Goal: Find contact information: Find contact information

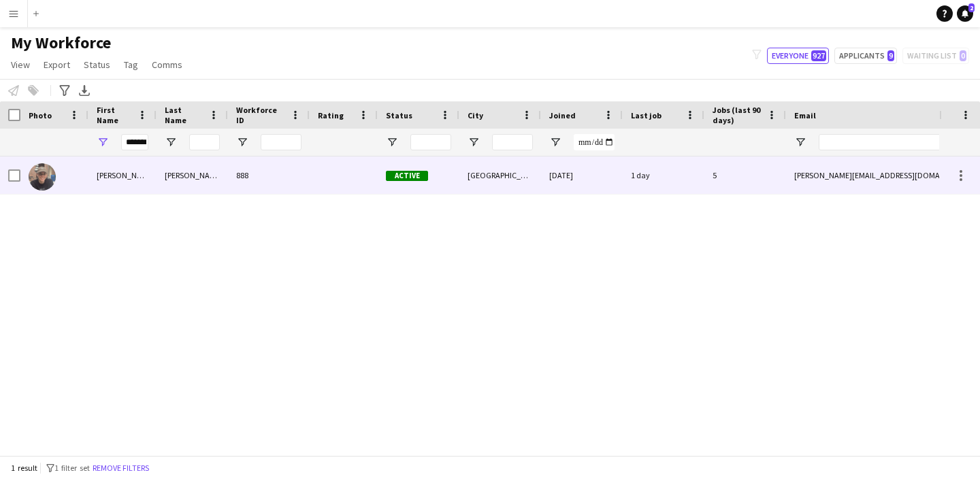
click at [927, 180] on div "[PERSON_NAME][EMAIL_ADDRESS][DOMAIN_NAME]" at bounding box center [922, 174] width 272 height 37
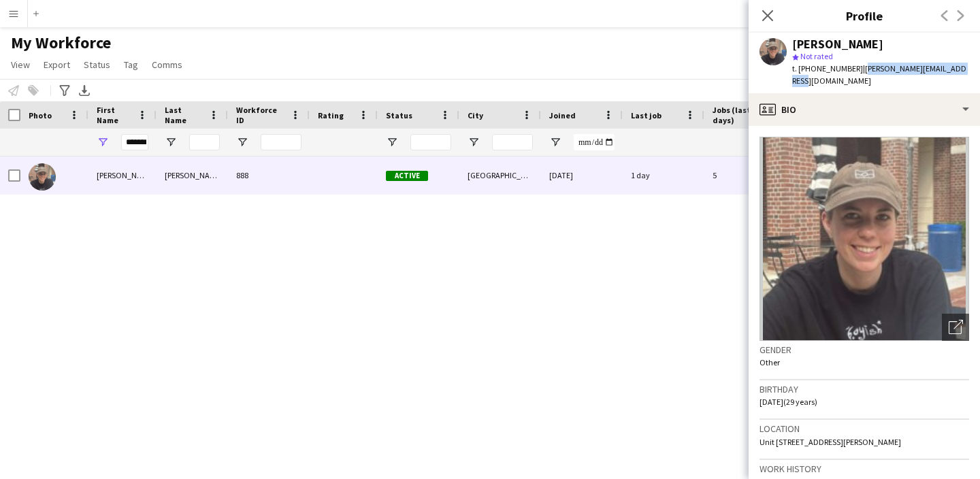
drag, startPoint x: 963, startPoint y: 69, endPoint x: 853, endPoint y: 68, distance: 110.2
click at [852, 71] on div "[PERSON_NAME] star Not rated t. [PHONE_NUMBER] | [PERSON_NAME][EMAIL_ADDRESS][D…" at bounding box center [863, 63] width 231 height 61
copy span "[PERSON_NAME][EMAIL_ADDRESS][DOMAIN_NAME]"
click at [147, 144] on input "*******" at bounding box center [134, 142] width 27 height 16
type input "*"
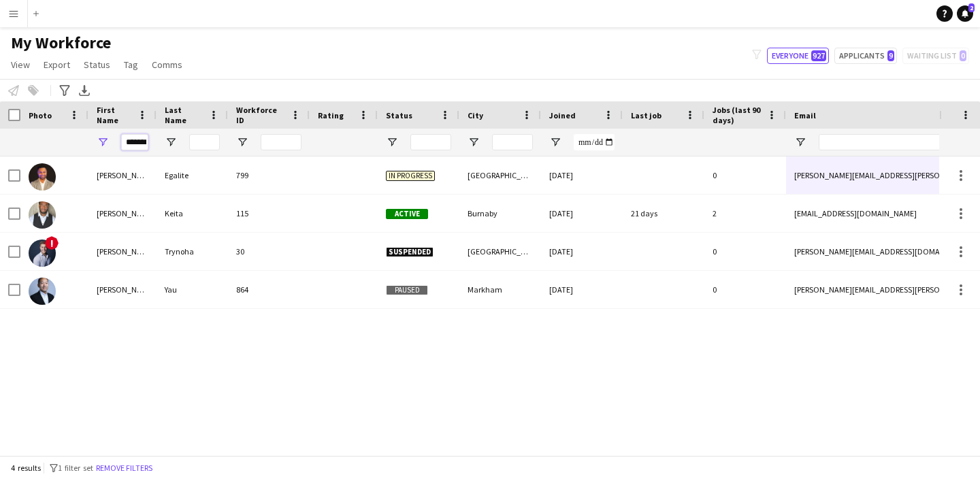
type input "*******"
click at [414, 328] on div "[PERSON_NAME] 799 In progress [GEOGRAPHIC_DATA] [DATE] 0 [PERSON_NAME][EMAIL_AD…" at bounding box center [469, 305] width 939 height 299
click at [133, 139] on input "*******" at bounding box center [134, 142] width 27 height 16
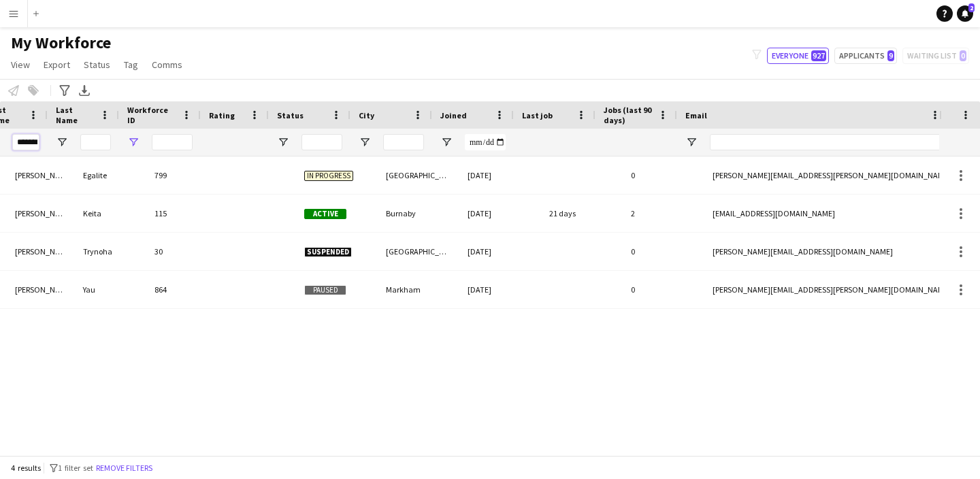
scroll to position [0, 109]
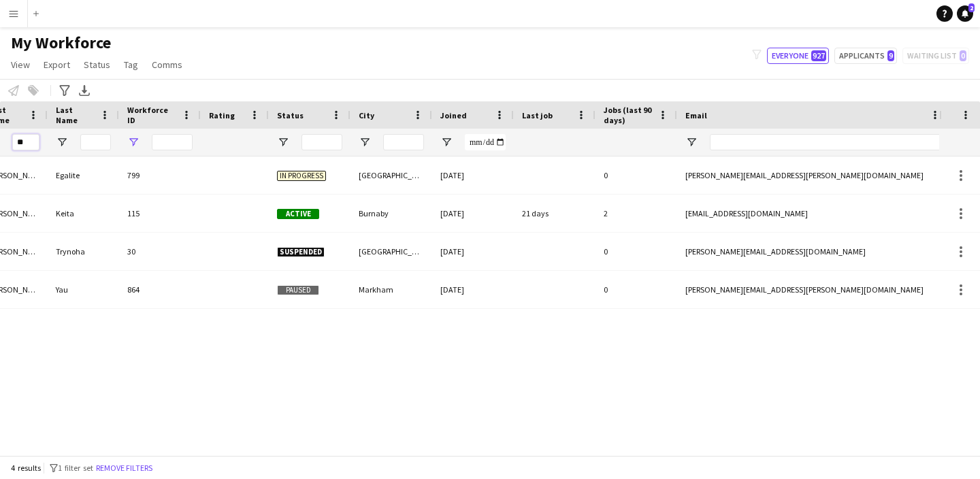
type input "*"
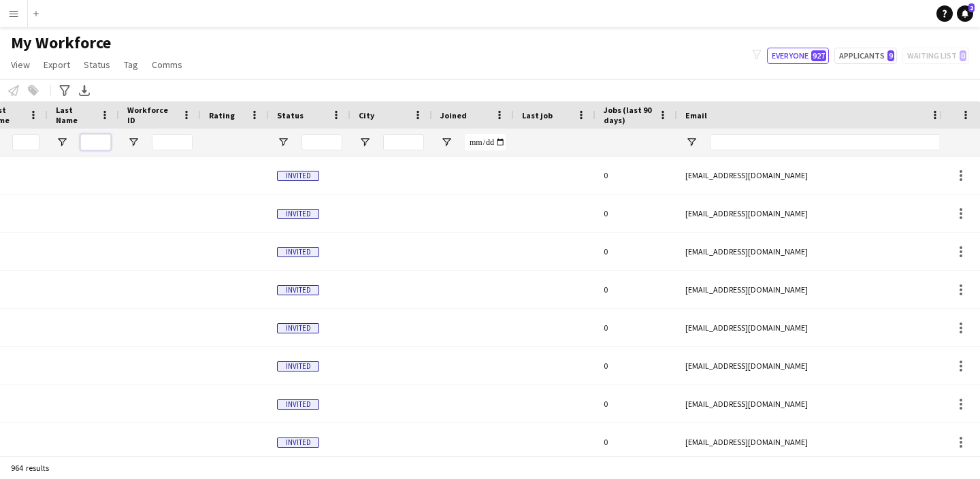
click at [108, 142] on input "Last Name Filter Input" at bounding box center [95, 142] width 31 height 16
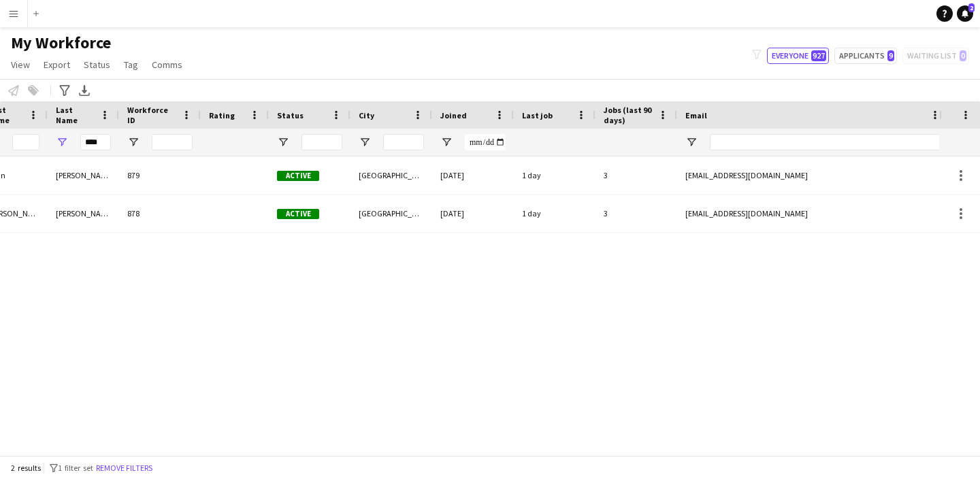
drag, startPoint x: 107, startPoint y: 142, endPoint x: 823, endPoint y: 212, distance: 719.3
click at [823, 212] on div "mick.stickmanmedia@gmail.com" at bounding box center [813, 213] width 272 height 37
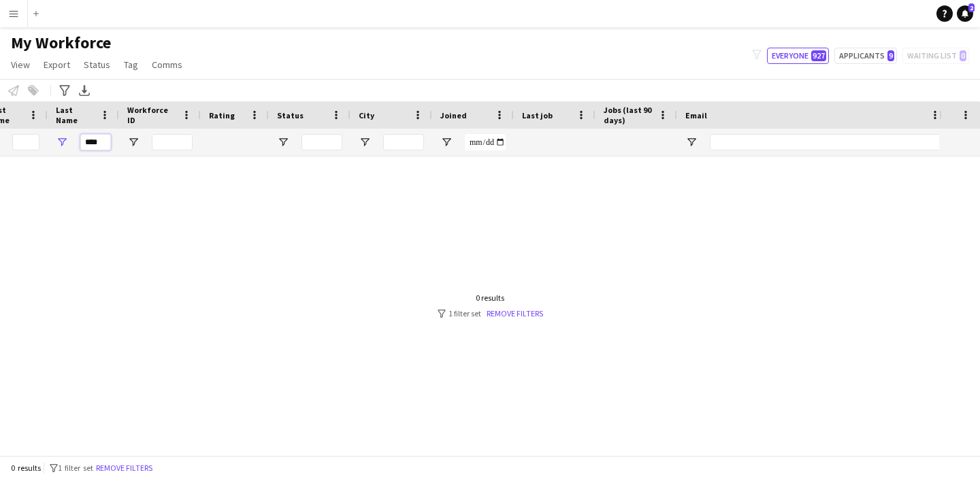
click at [109, 139] on input "****" at bounding box center [95, 142] width 31 height 16
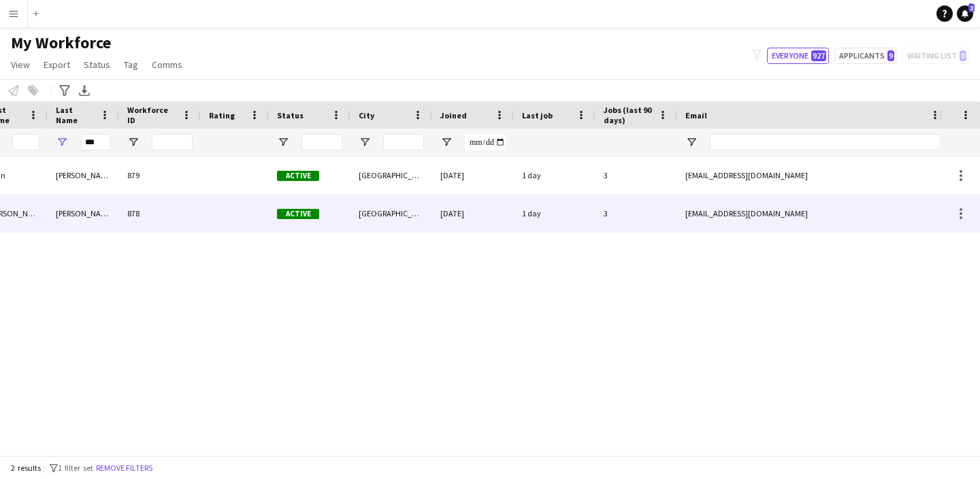
click at [847, 216] on div "mick.stickmanmedia@gmail.com" at bounding box center [813, 213] width 272 height 37
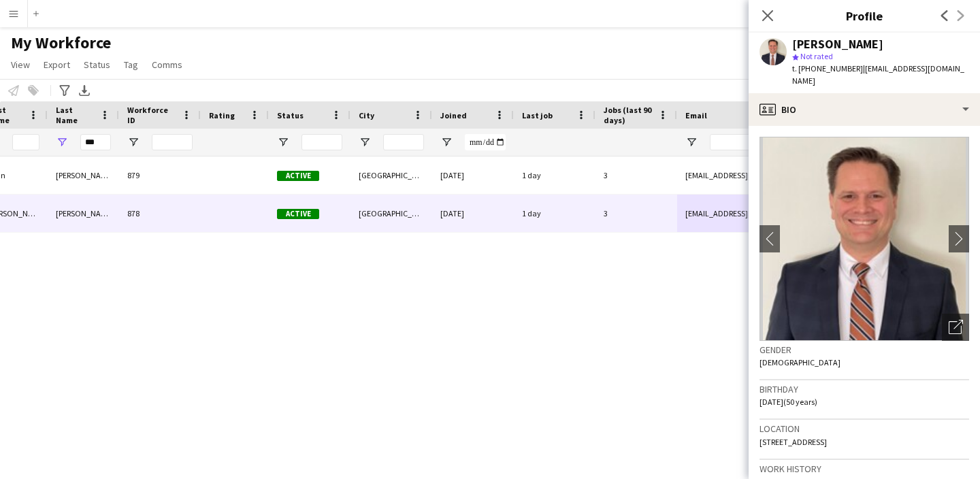
drag, startPoint x: 974, startPoint y: 69, endPoint x: 853, endPoint y: 65, distance: 120.5
click at [853, 66] on div "Mick Zuroski star Not rated t. +16477072286 | mick.stickmanmedia@gmail.com" at bounding box center [863, 63] width 231 height 61
copy span "mick.stickmanmedia@gmail.com"
click at [105, 144] on input "***" at bounding box center [95, 142] width 31 height 16
type input "*"
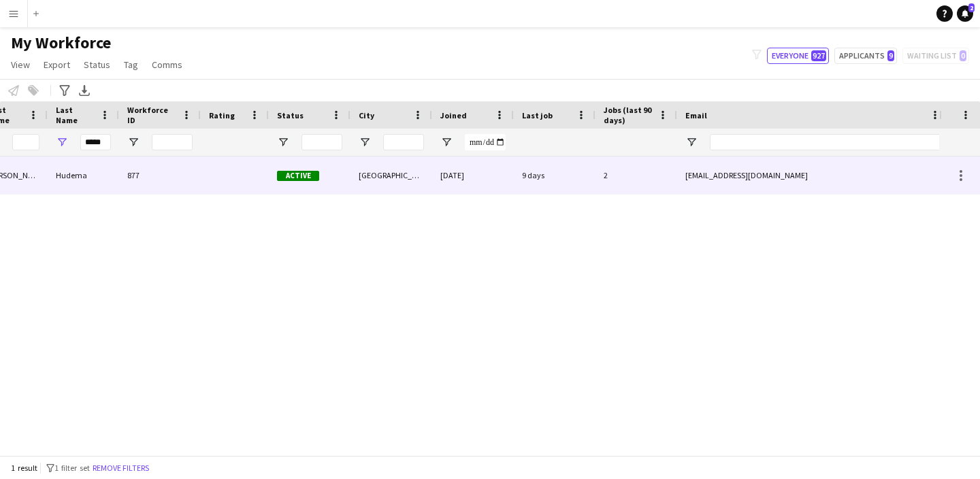
click at [814, 178] on div "kimhudema@gmail.com" at bounding box center [813, 174] width 272 height 37
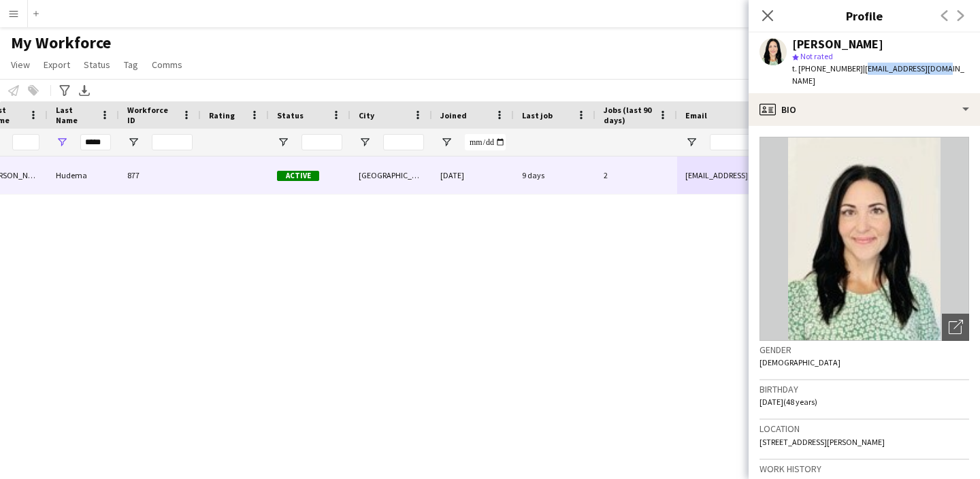
drag, startPoint x: 955, startPoint y: 74, endPoint x: 854, endPoint y: 71, distance: 101.4
click at [853, 71] on app-profile-header "Kimberly Hudema star Not rated t. +12506343683 | kimhudema@gmail.com" at bounding box center [863, 63] width 231 height 61
copy span "kimhudema@gmail.com"
click at [112, 141] on div "*****" at bounding box center [83, 142] width 71 height 27
click at [109, 141] on input "*****" at bounding box center [95, 142] width 31 height 16
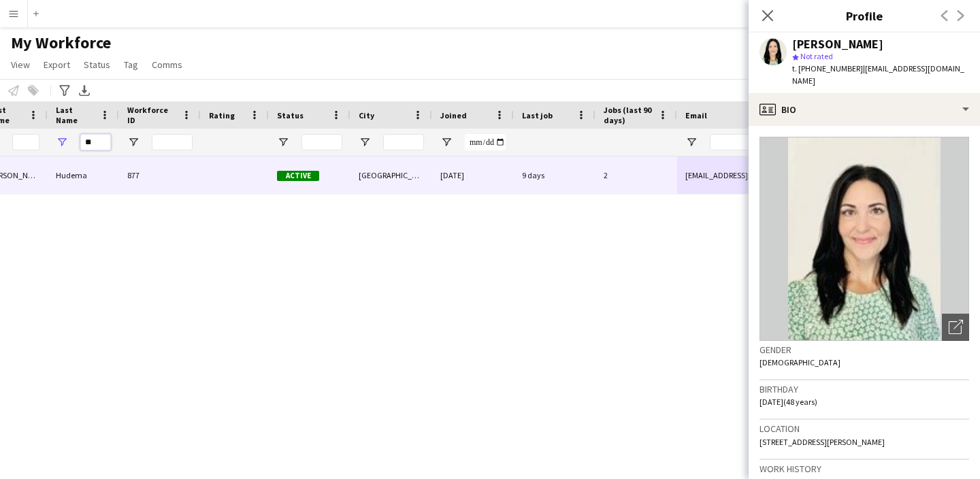
type input "*"
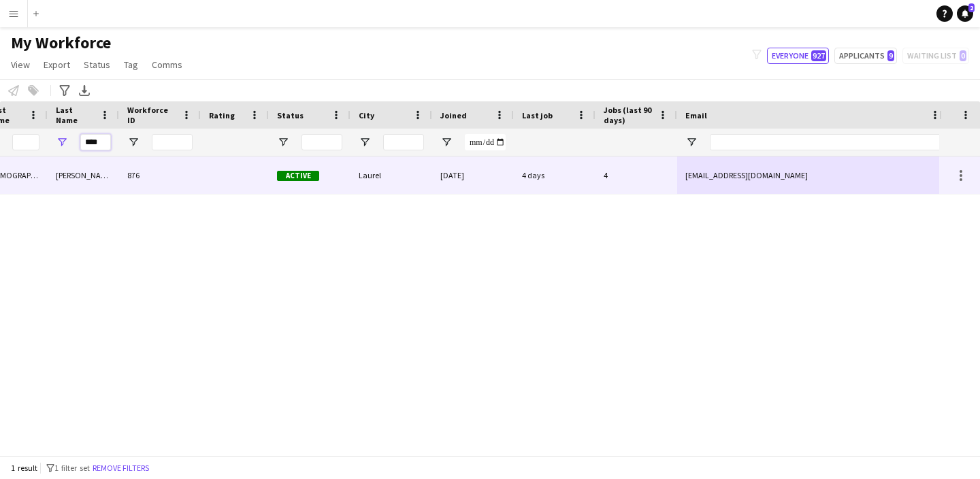
type input "****"
click at [842, 174] on div "mishnahmanoranjan@gmail.com" at bounding box center [813, 174] width 272 height 37
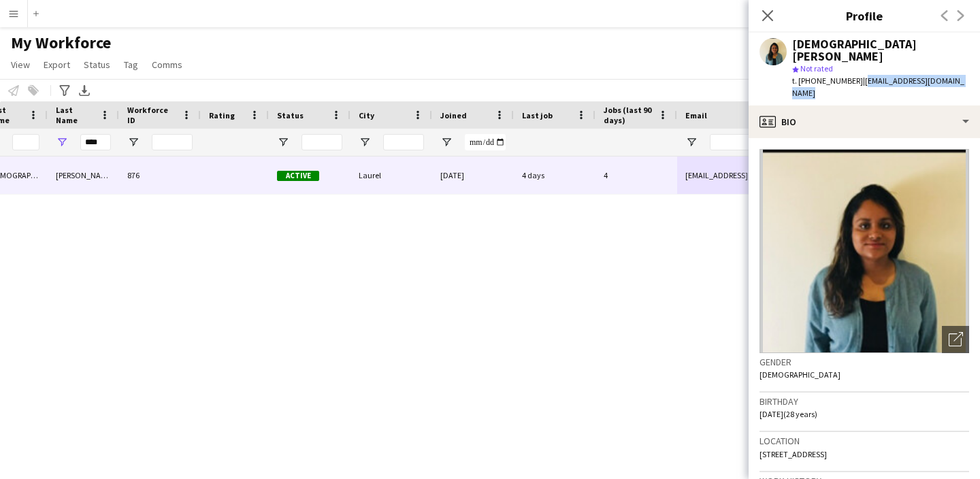
drag, startPoint x: 968, startPoint y: 70, endPoint x: 853, endPoint y: 66, distance: 115.1
click at [853, 66] on div "Mishnah Manoranjan star Not rated t. +16473275463 | mishnahmanoranjan@gmail.com" at bounding box center [863, 69] width 231 height 73
copy span "mishnahmanoranjan@gmail.com"
drag, startPoint x: 105, startPoint y: 144, endPoint x: 68, endPoint y: 142, distance: 36.8
click at [68, 142] on div "****" at bounding box center [83, 142] width 71 height 27
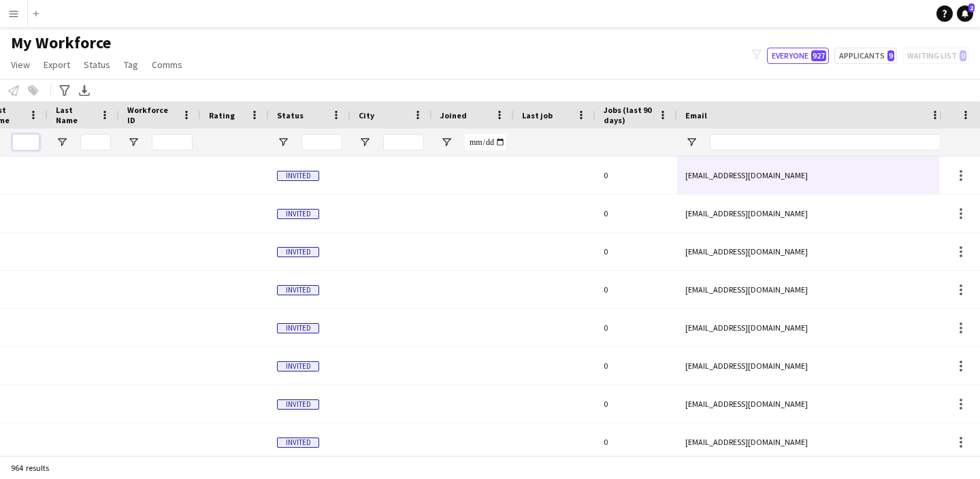
click at [25, 142] on input "First Name Filter Input" at bounding box center [25, 142] width 27 height 16
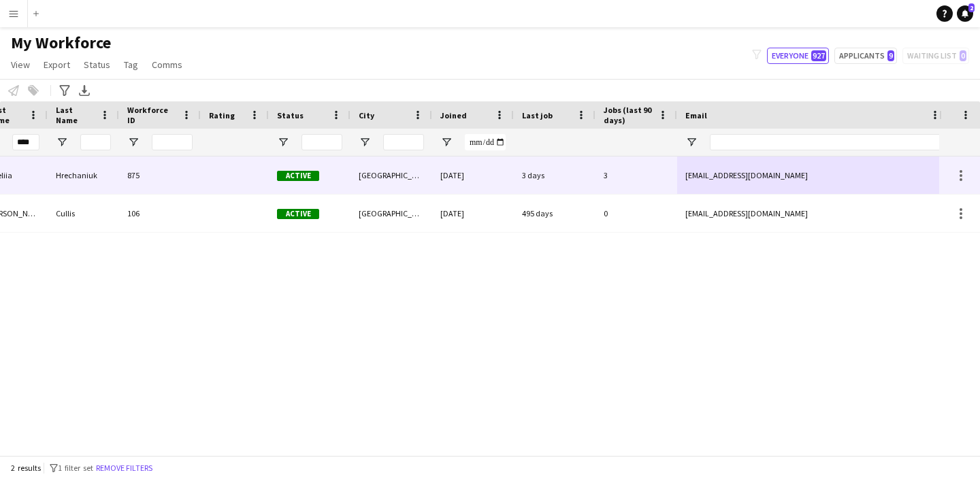
click at [822, 174] on div "adeliiahrechaniuk@gmail.com" at bounding box center [813, 174] width 272 height 37
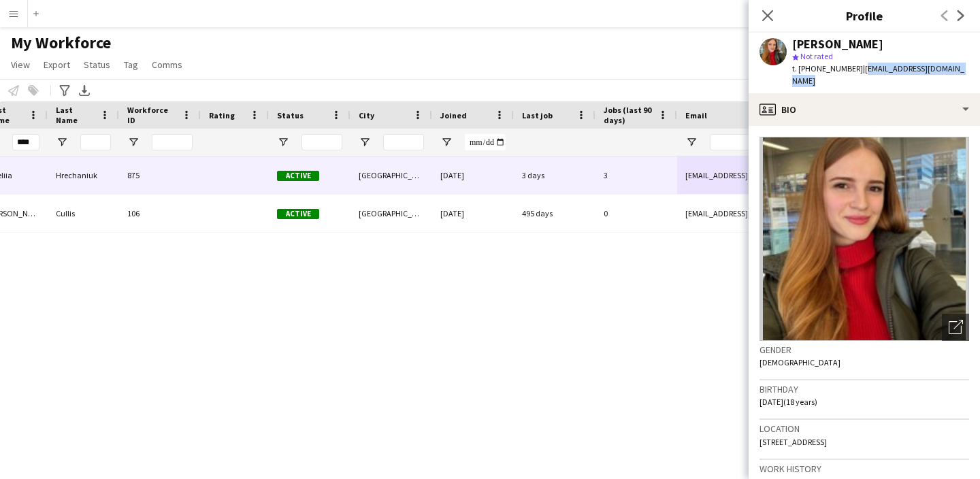
drag, startPoint x: 961, startPoint y: 69, endPoint x: 854, endPoint y: 69, distance: 107.5
click at [854, 69] on div "Adeliia Hrechaniuk star Not rated t. +14167889494 | adeliiahrechaniuk@gmail.com" at bounding box center [863, 63] width 231 height 61
copy span "adeliiahrechaniuk@gmail.com"
click at [37, 141] on input "****" at bounding box center [25, 142] width 27 height 16
type input "*"
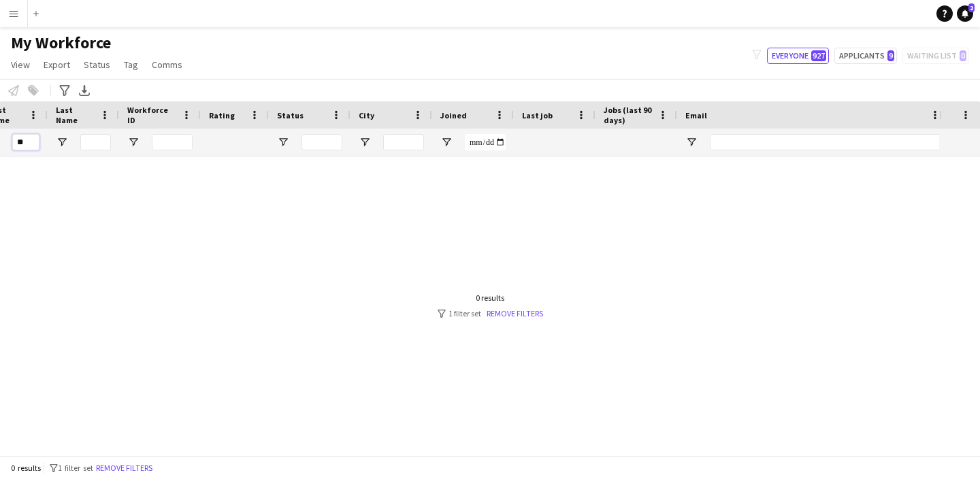
type input "*"
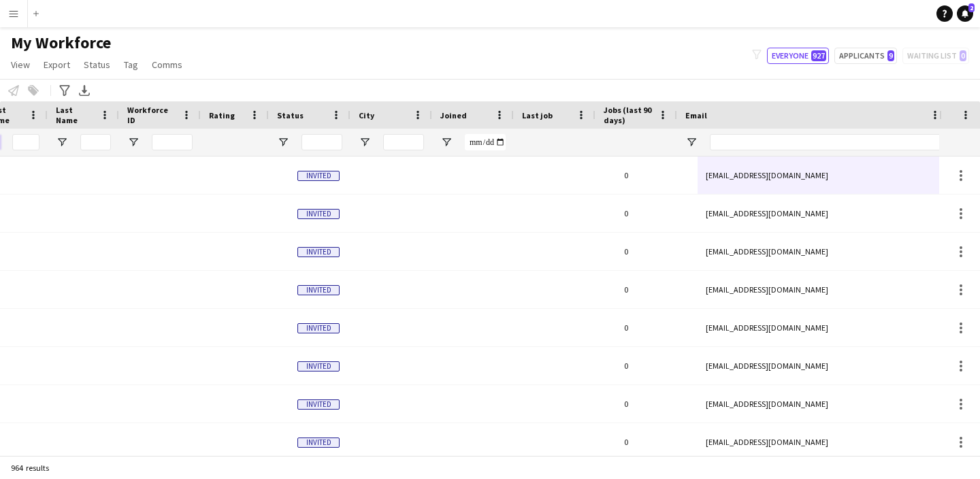
scroll to position [0, 88]
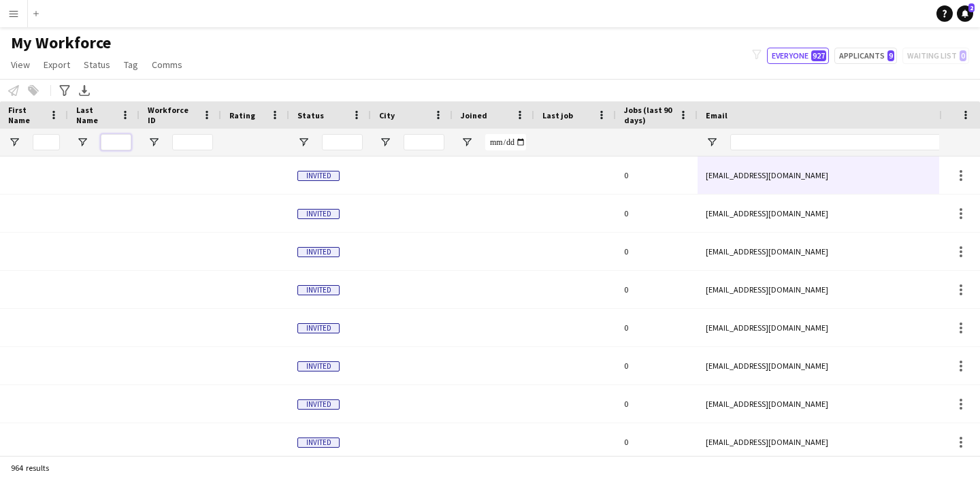
click at [110, 147] on input "Last Name Filter Input" at bounding box center [116, 142] width 31 height 16
type input "***"
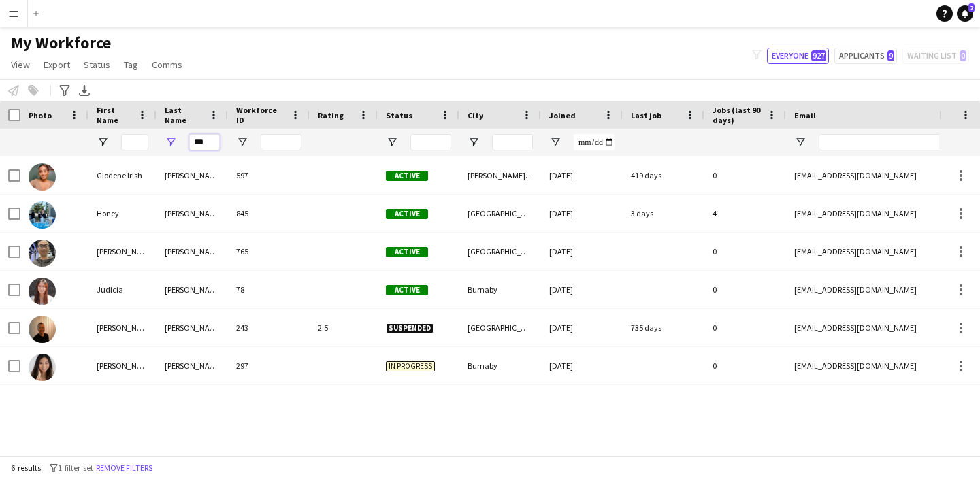
click at [210, 143] on input "***" at bounding box center [204, 142] width 31 height 16
type input "*"
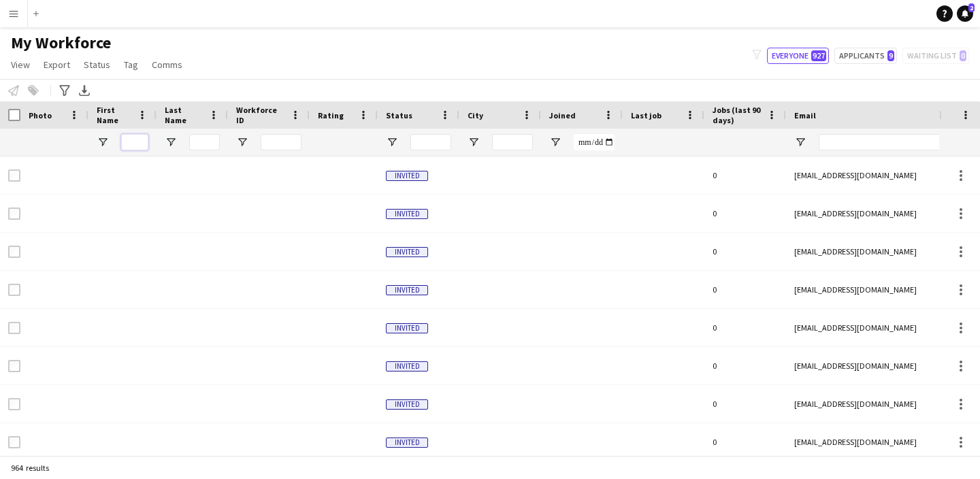
click at [142, 142] on input "First Name Filter Input" at bounding box center [134, 142] width 27 height 16
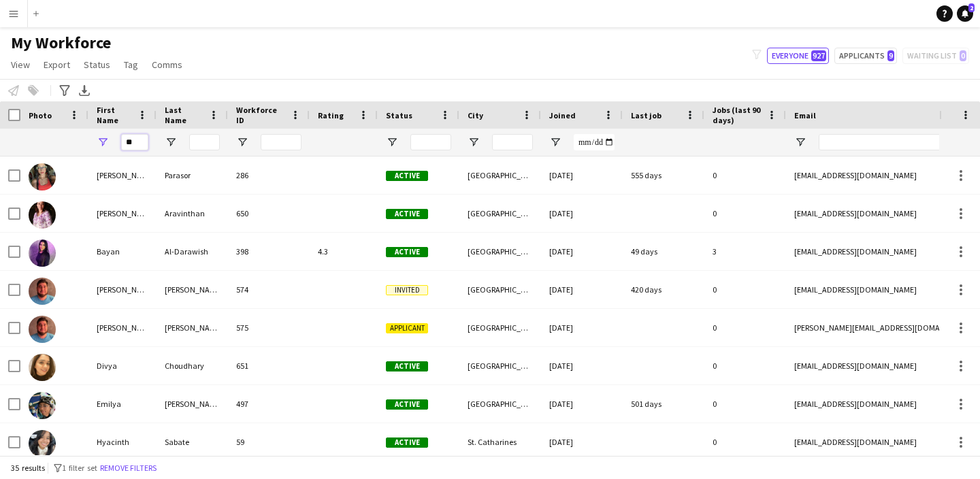
type input "*"
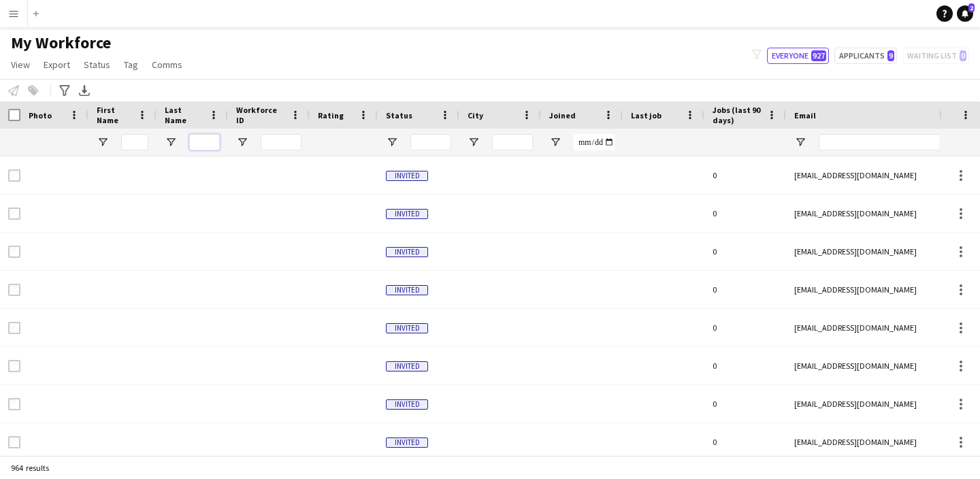
click at [208, 142] on input "Last Name Filter Input" at bounding box center [204, 142] width 31 height 16
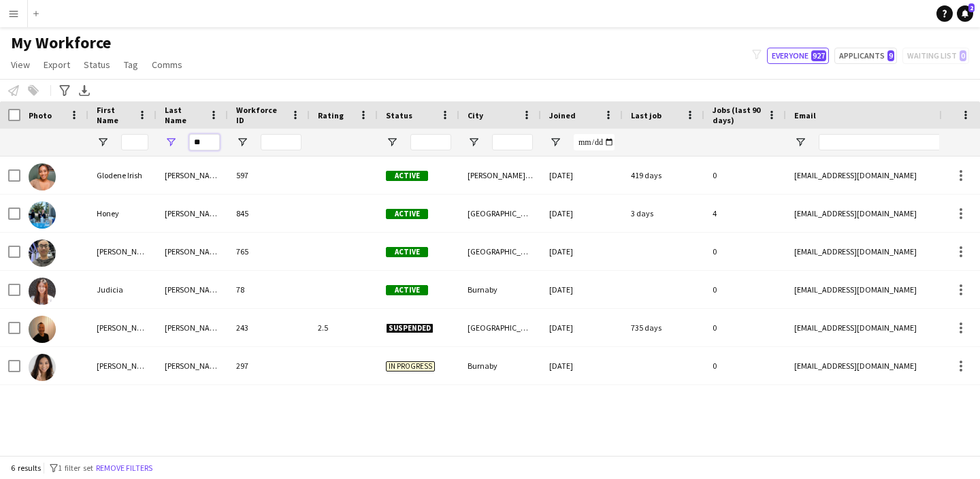
type input "*"
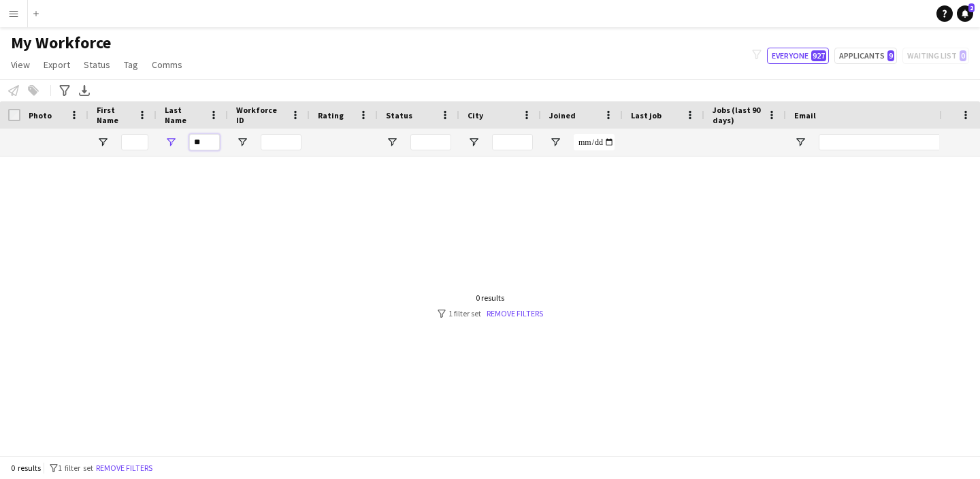
type input "*"
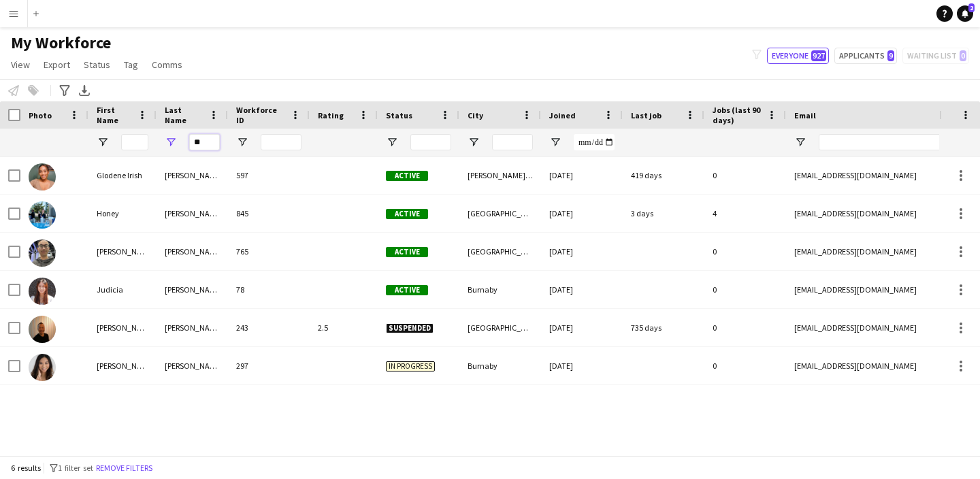
type input "*"
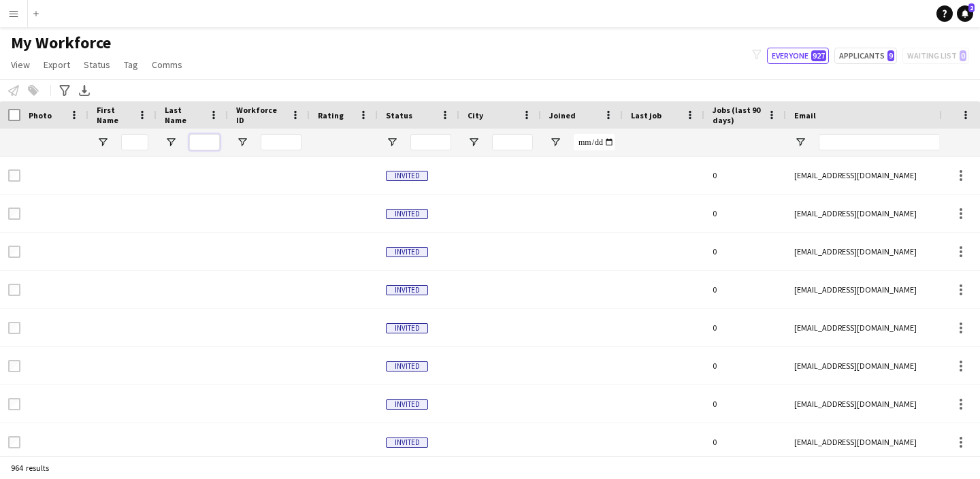
click at [214, 145] on input "Last Name Filter Input" at bounding box center [204, 142] width 31 height 16
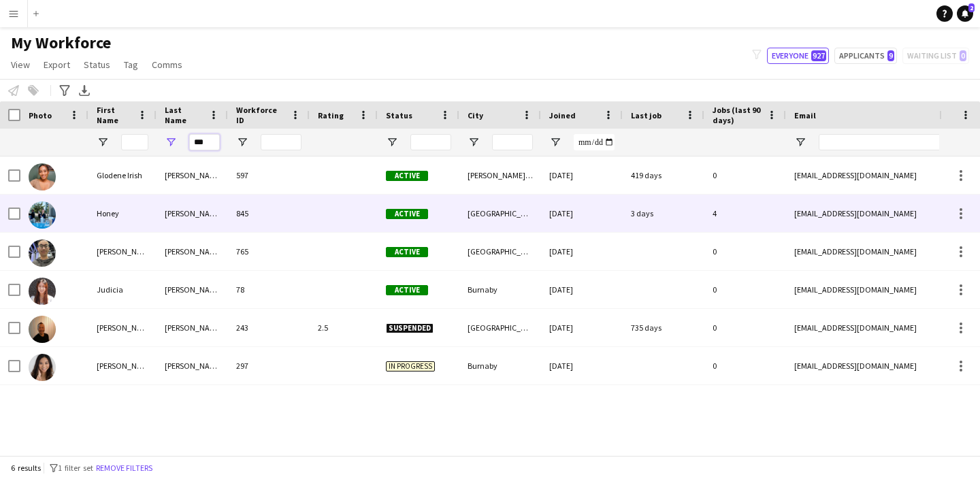
type input "***"
click at [819, 216] on div "honeylee0216@gmail.com" at bounding box center [922, 213] width 272 height 37
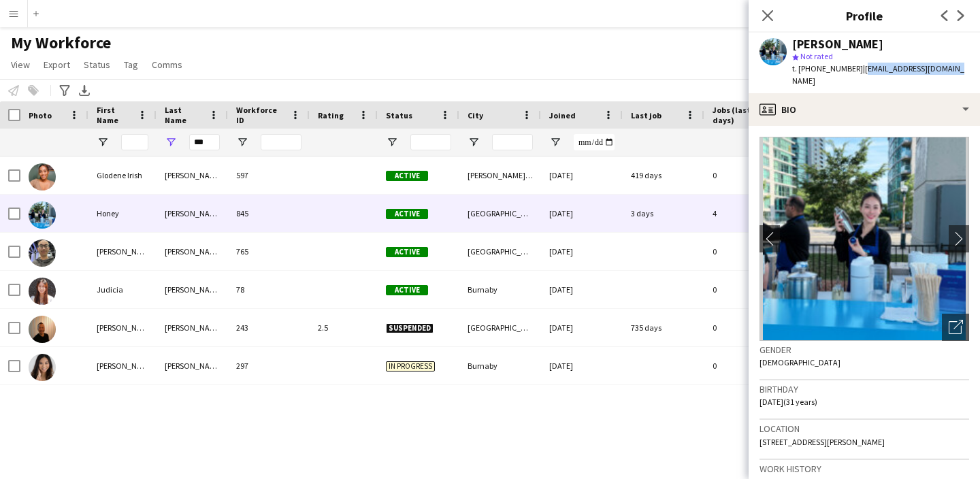
drag, startPoint x: 959, startPoint y: 72, endPoint x: 853, endPoint y: 67, distance: 106.3
click at [853, 67] on app-profile-header "Honey Lee star Not rated t. +14373617118 | honeylee0216@gmail.com" at bounding box center [863, 63] width 231 height 61
copy span "honeylee0216@gmail.com"
drag, startPoint x: 210, startPoint y: 140, endPoint x: 165, endPoint y: 138, distance: 45.6
click at [165, 138] on div "***" at bounding box center [191, 142] width 71 height 27
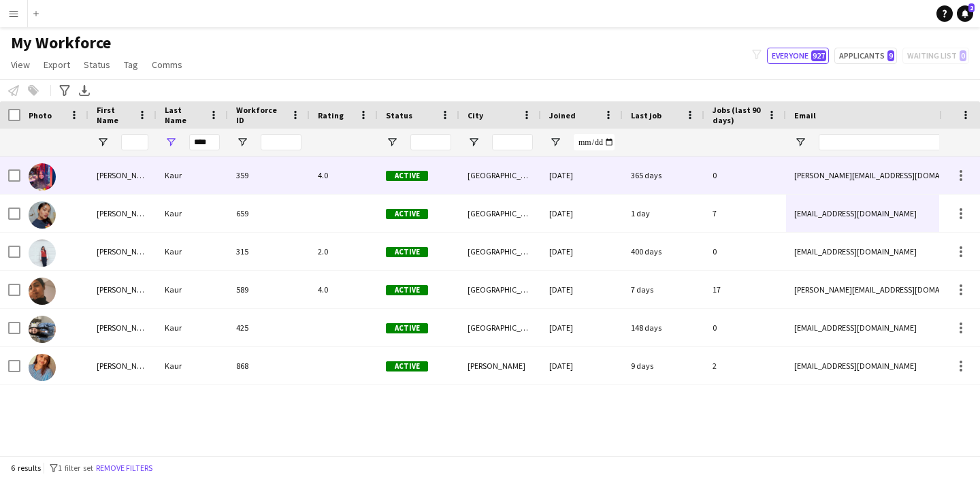
drag, startPoint x: 208, startPoint y: 165, endPoint x: 920, endPoint y: 374, distance: 741.8
click at [920, 374] on div "sukhmani1502@gmail.com" at bounding box center [922, 365] width 272 height 37
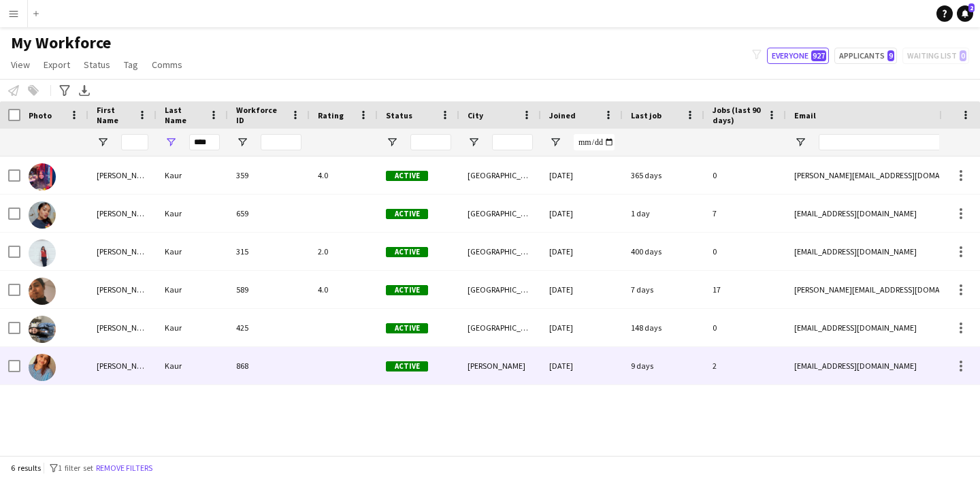
click at [902, 369] on div "sukhmani1502@gmail.com" at bounding box center [922, 365] width 272 height 37
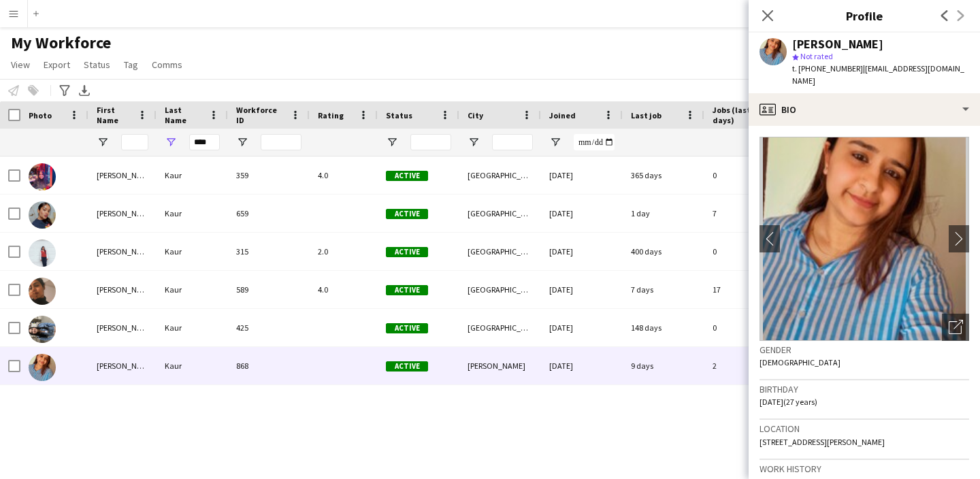
drag, startPoint x: 953, startPoint y: 73, endPoint x: 850, endPoint y: 65, distance: 103.0
click at [850, 65] on div "Sukhmani Kaur star Not rated t. +16479661518 | sukhmani1502@gmail.com" at bounding box center [863, 63] width 231 height 61
copy span "sukhmani1502@gmail.com"
drag, startPoint x: 212, startPoint y: 142, endPoint x: 180, endPoint y: 122, distance: 37.6
click at [180, 122] on div "Workforce Details Photo First Name" at bounding box center [729, 128] width 1458 height 55
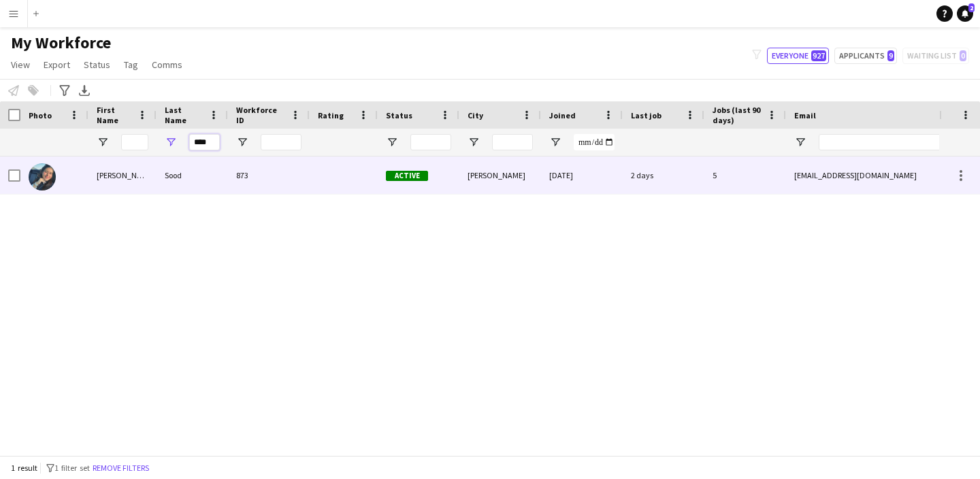
type input "****"
click at [895, 180] on div "shanshi1998@gmail.com" at bounding box center [922, 174] width 272 height 37
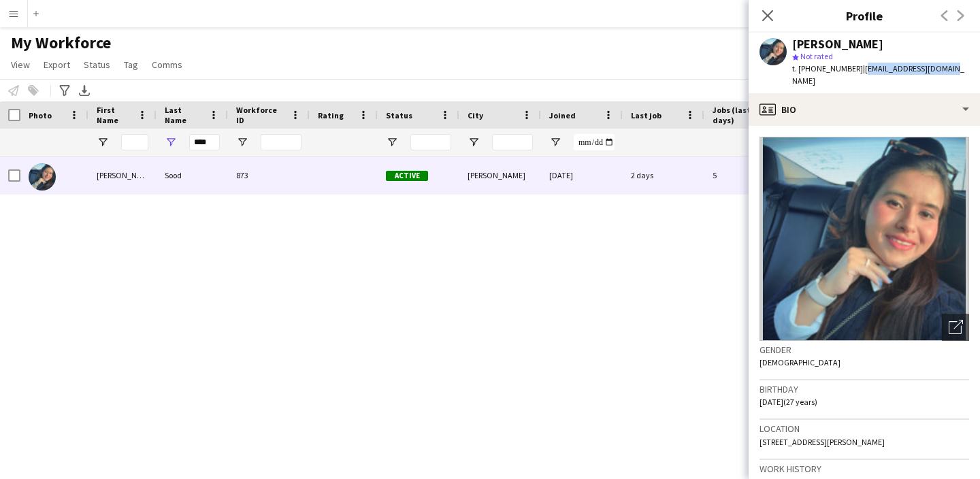
drag, startPoint x: 946, startPoint y: 69, endPoint x: 857, endPoint y: 61, distance: 88.8
click at [855, 67] on div "Shubhanshi Sood star Not rated t. +16472614697 | shanshi1998@gmail.com" at bounding box center [863, 63] width 231 height 61
copy span "hanshi1998@gmail.com"
click at [950, 64] on app-profile-header "Shubhanshi Sood star Not rated t. +16472614697 | shanshi1998@gmail.com" at bounding box center [863, 63] width 231 height 61
drag, startPoint x: 949, startPoint y: 69, endPoint x: 853, endPoint y: 66, distance: 96.0
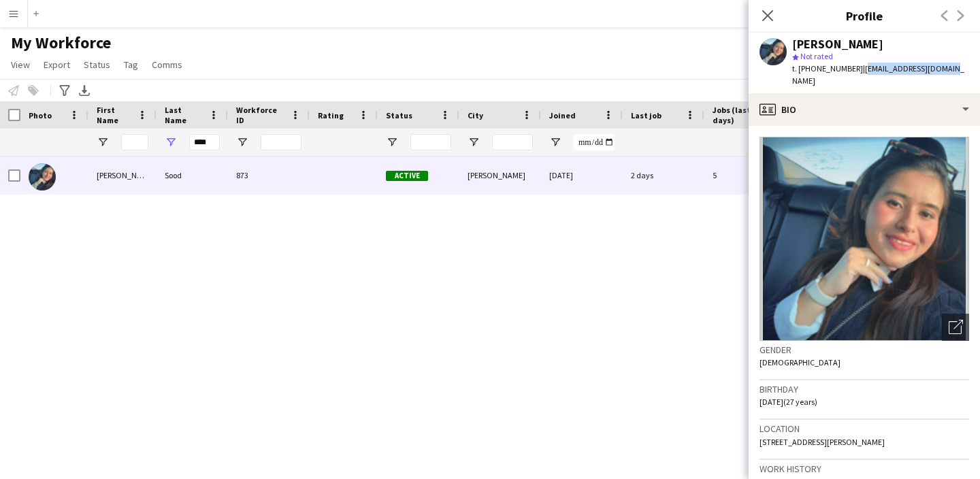
click at [853, 66] on div "Shubhanshi Sood star Not rated t. +16472614697 | shanshi1998@gmail.com" at bounding box center [863, 63] width 231 height 61
copy span "shanshi1998@gmail.com"
drag, startPoint x: 212, startPoint y: 146, endPoint x: 181, endPoint y: 142, distance: 31.6
click at [181, 142] on div "****" at bounding box center [191, 142] width 71 height 27
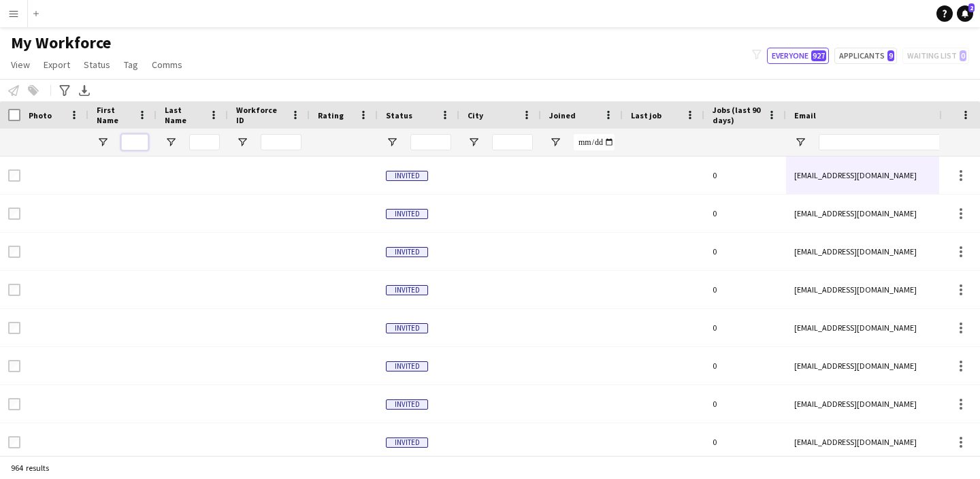
click at [142, 139] on input "First Name Filter Input" at bounding box center [134, 142] width 27 height 16
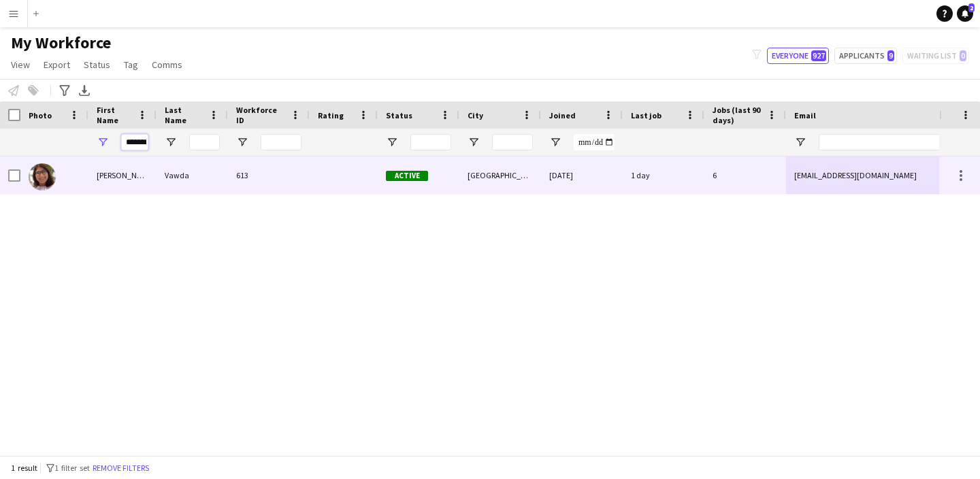
type input "*******"
click at [902, 177] on div "shakirav@gmail.com" at bounding box center [922, 174] width 272 height 37
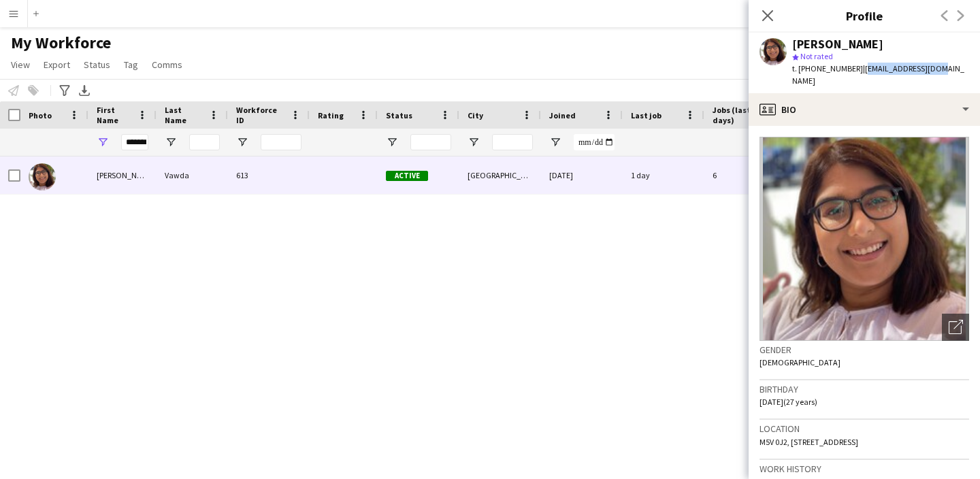
drag, startPoint x: 948, startPoint y: 71, endPoint x: 852, endPoint y: 68, distance: 96.0
click at [852, 68] on app-profile-header "Shakira Vawda star Not rated t. +14374197318 | shakirav@gmail.com" at bounding box center [863, 63] width 231 height 61
copy span "shakirav@gmail.com"
